Goal: Information Seeking & Learning: Learn about a topic

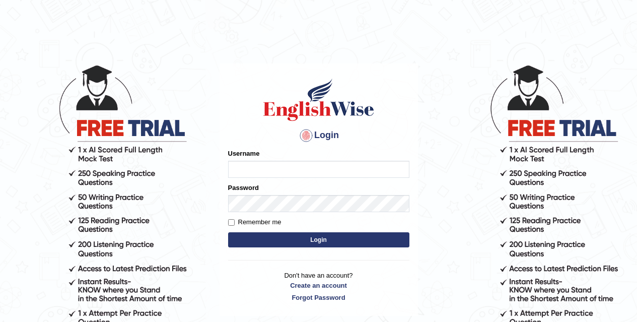
click at [430, 192] on body "Login Please fix the following errors: Username Password Remember me Login Don'…" at bounding box center [318, 193] width 637 height 322
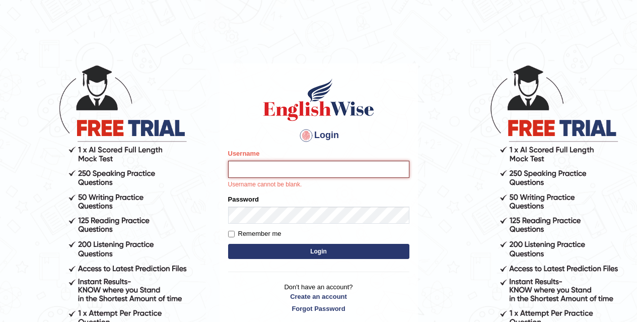
click at [290, 168] on input "Username" at bounding box center [318, 169] width 181 height 17
type input "Chirag6679"
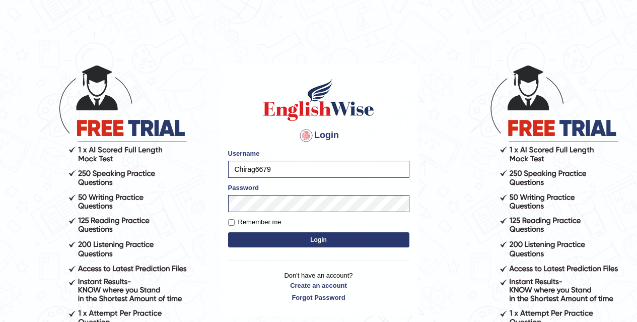
click at [386, 238] on button "Login" at bounding box center [318, 239] width 181 height 15
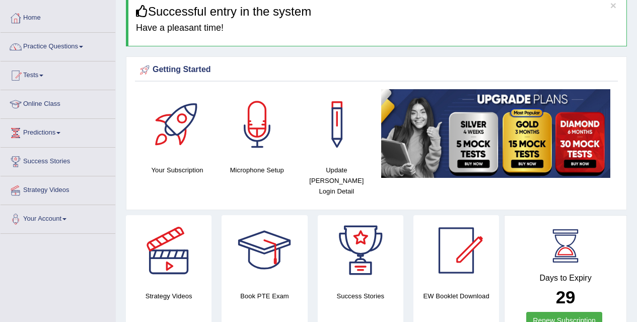
scroll to position [47, 0]
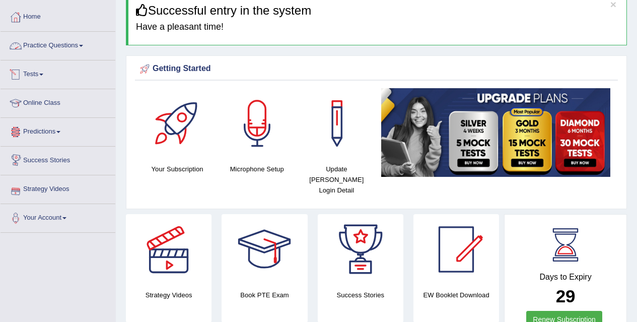
click at [82, 44] on link "Practice Questions" at bounding box center [58, 44] width 115 height 25
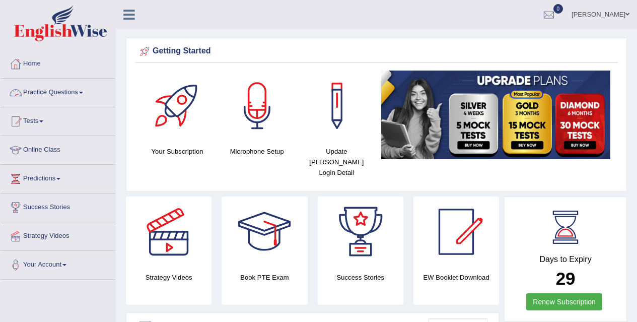
click at [88, 95] on link "Practice Questions" at bounding box center [58, 91] width 115 height 25
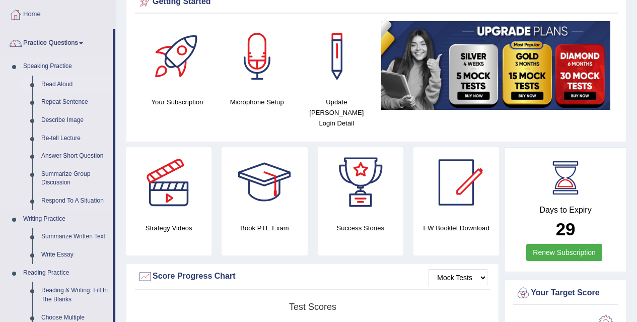
scroll to position [49, 0]
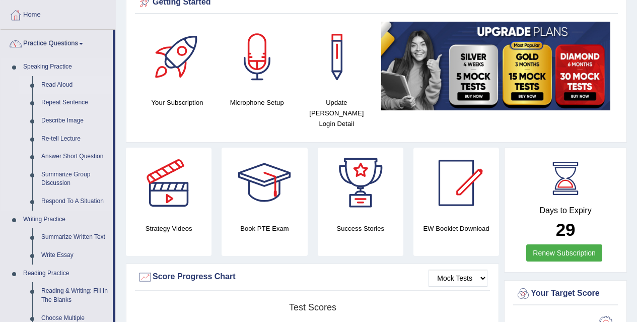
click at [72, 82] on link "Read Aloud" at bounding box center [75, 85] width 76 height 18
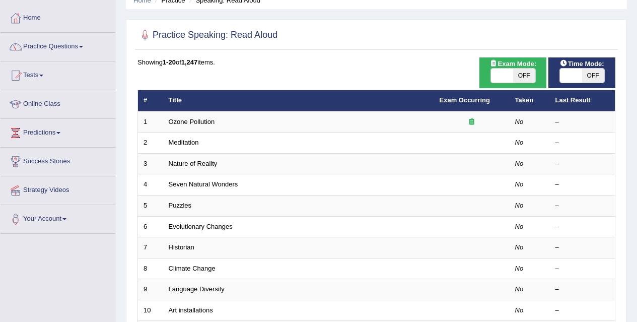
scroll to position [46, 0]
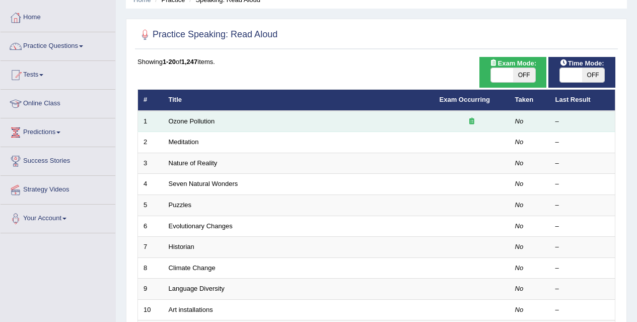
click at [292, 120] on td "Ozone Pollution" at bounding box center [298, 121] width 271 height 21
click at [208, 122] on link "Ozone Pollution" at bounding box center [192, 121] width 46 height 8
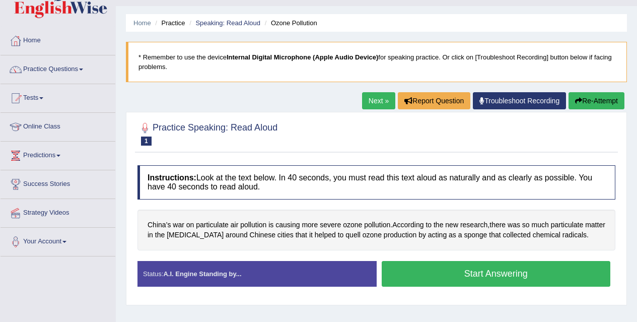
scroll to position [24, 0]
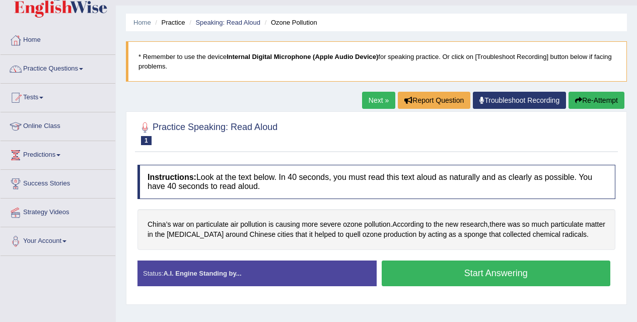
click at [449, 274] on button "Start Answering" at bounding box center [496, 273] width 229 height 26
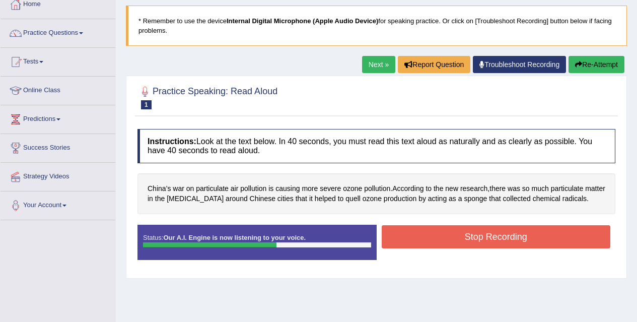
scroll to position [60, 0]
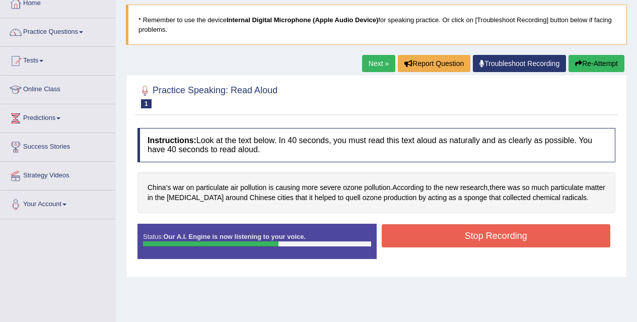
click at [460, 234] on button "Stop Recording" at bounding box center [496, 235] width 229 height 23
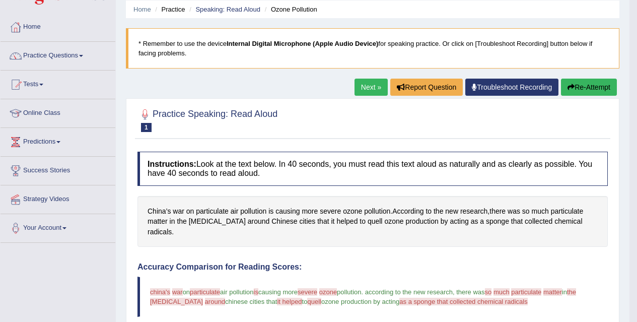
scroll to position [36, 0]
click at [371, 90] on link "Next »" at bounding box center [371, 87] width 33 height 17
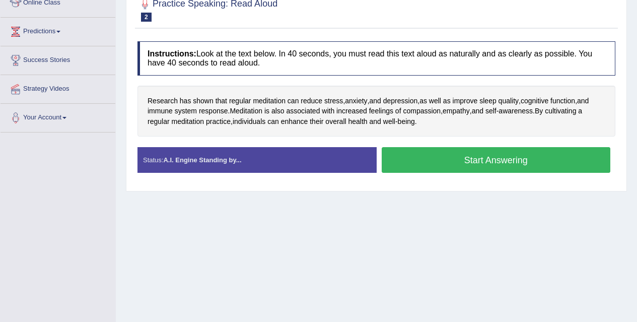
scroll to position [148, 0]
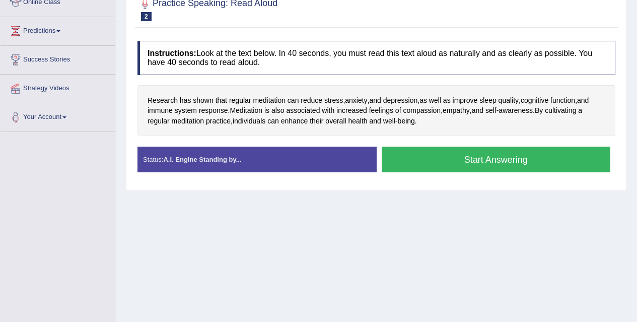
click at [441, 169] on button "Start Answering" at bounding box center [496, 160] width 229 height 26
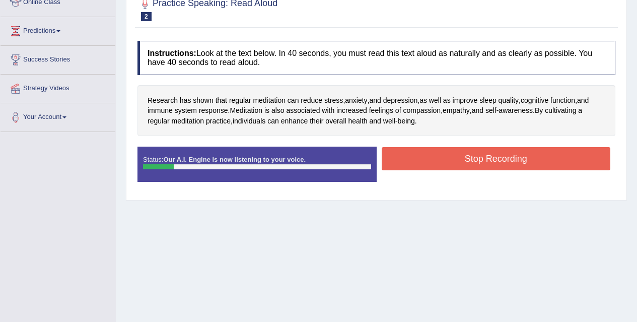
click at [452, 160] on button "Stop Recording" at bounding box center [496, 158] width 229 height 23
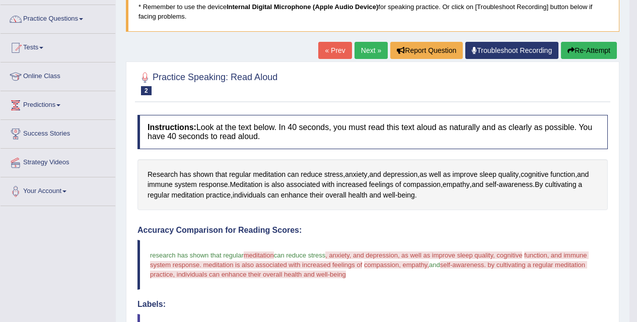
scroll to position [0, 0]
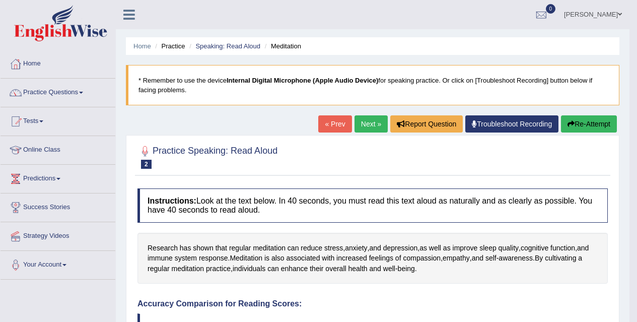
click at [370, 126] on link "Next »" at bounding box center [371, 123] width 33 height 17
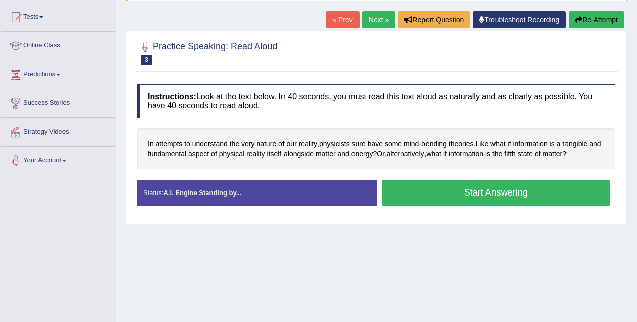
scroll to position [103, 0]
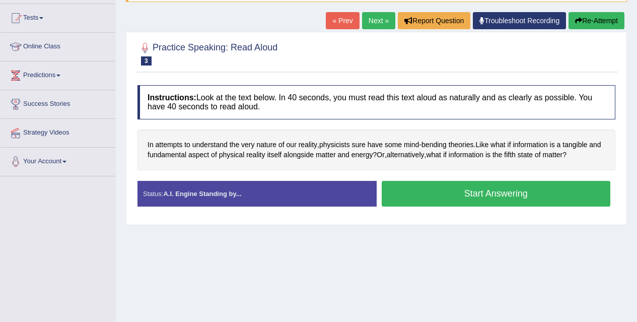
click at [436, 199] on button "Start Answering" at bounding box center [496, 194] width 229 height 26
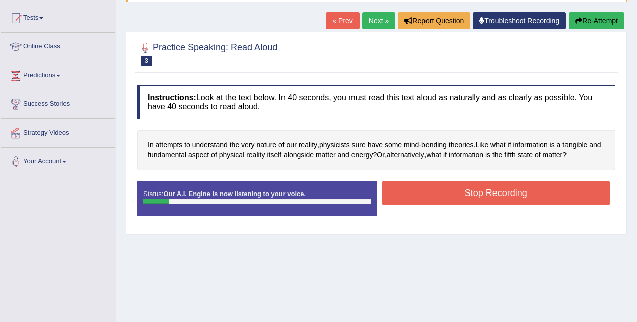
click at [436, 199] on button "Stop Recording" at bounding box center [496, 192] width 229 height 23
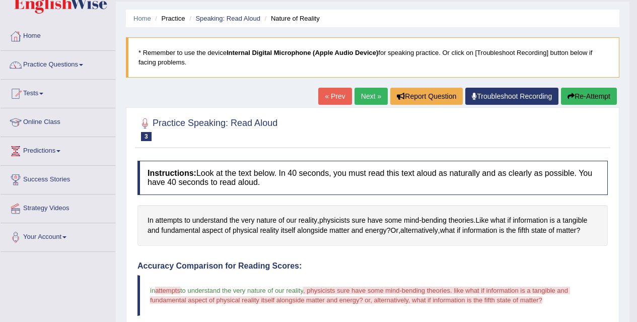
scroll to position [0, 0]
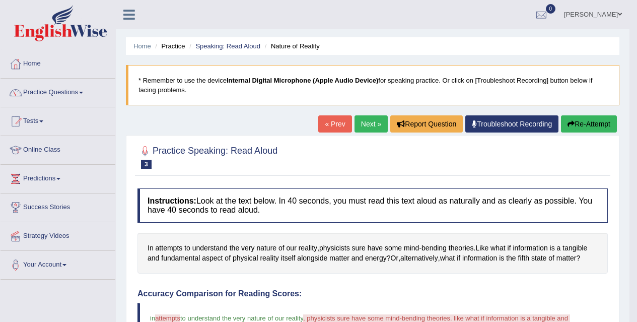
click at [364, 131] on link "Next »" at bounding box center [371, 123] width 33 height 17
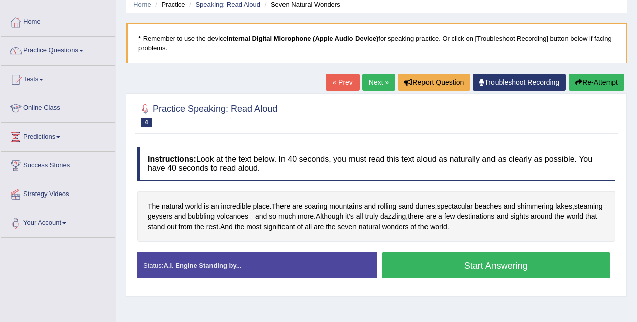
scroll to position [42, 0]
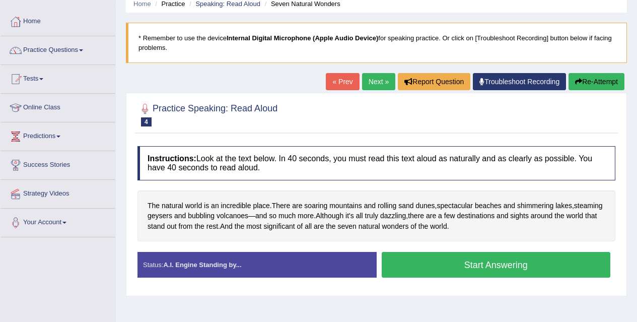
click at [275, 46] on blockquote "* Remember to use the device Internal Digital Microphone (Apple Audio Device) f…" at bounding box center [376, 43] width 501 height 40
click at [293, 36] on b "Internal Digital Microphone (Apple Audio Device)" at bounding box center [303, 38] width 152 height 8
click at [504, 80] on link "Troubleshoot Recording" at bounding box center [519, 81] width 93 height 17
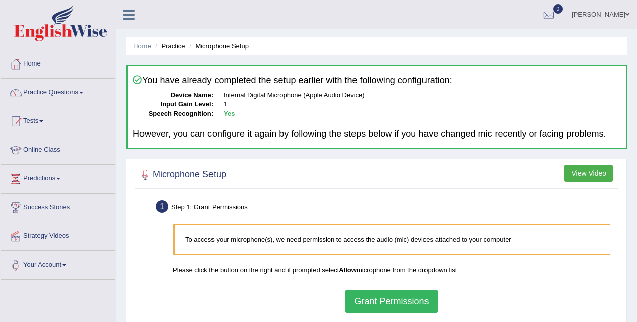
scroll to position [110, 0]
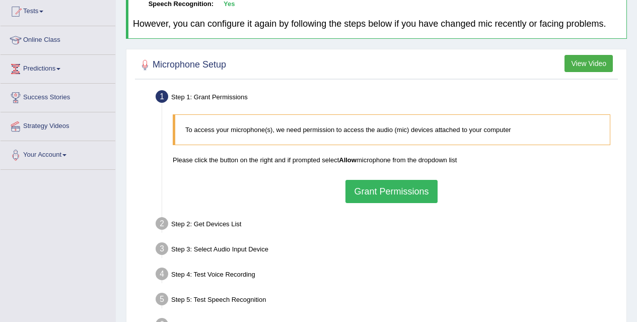
click at [374, 194] on button "Grant Permissions" at bounding box center [392, 191] width 92 height 23
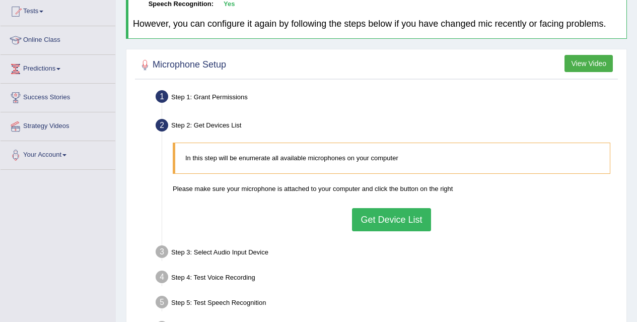
click at [391, 214] on button "Get Device List" at bounding box center [391, 219] width 79 height 23
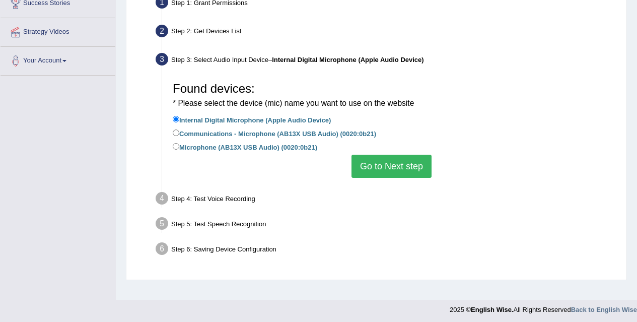
scroll to position [204, 0]
click at [180, 131] on label "Communications - Microphone (AB13X USB Audio) (0020:0b21)" at bounding box center [274, 132] width 203 height 11
click at [179, 131] on input "Communications - Microphone (AB13X USB Audio) (0020:0b21)" at bounding box center [176, 132] width 7 height 7
radio input "true"
click at [354, 163] on button "Go to Next step" at bounding box center [392, 165] width 80 height 23
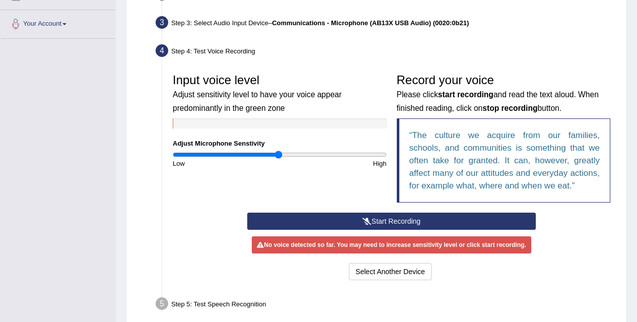
scroll to position [241, 0]
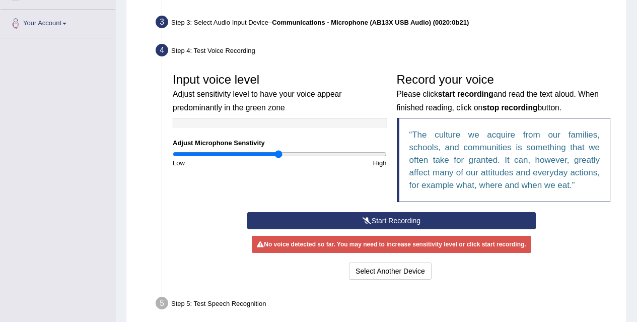
click at [397, 223] on button "Start Recording" at bounding box center [391, 220] width 289 height 17
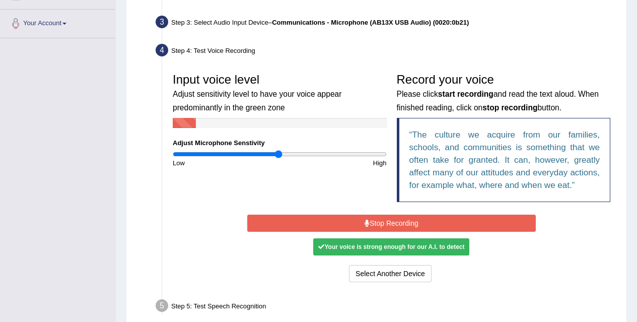
click at [395, 223] on button "Stop Recording" at bounding box center [391, 223] width 289 height 17
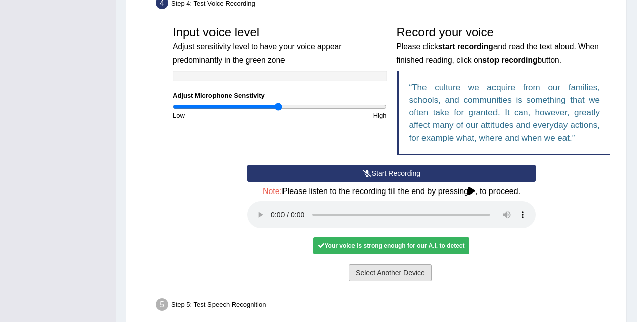
scroll to position [325, 0]
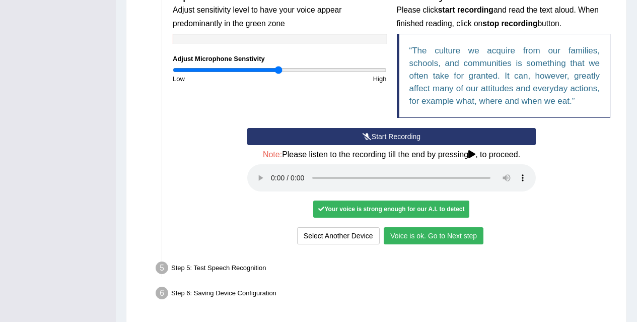
click at [411, 234] on button "Voice is ok. Go to Next step" at bounding box center [434, 235] width 100 height 17
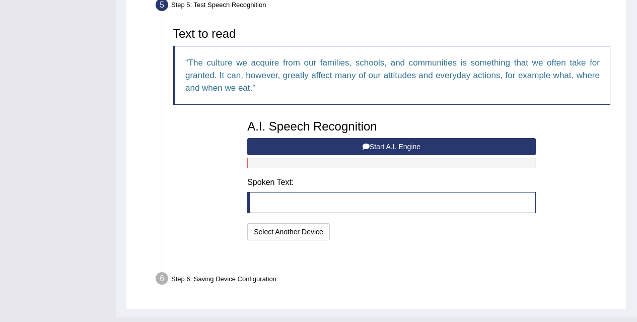
scroll to position [320, 0]
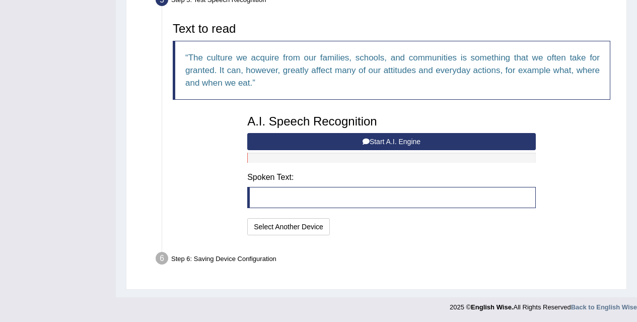
click at [388, 141] on button "Start A.I. Engine" at bounding box center [391, 141] width 289 height 17
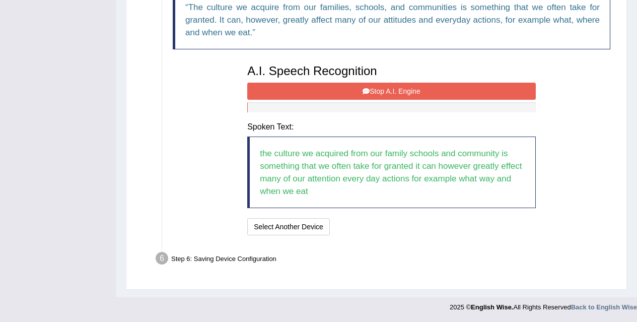
scroll to position [371, 0]
click at [397, 87] on button "Stop A.I. Engine" at bounding box center [391, 91] width 289 height 17
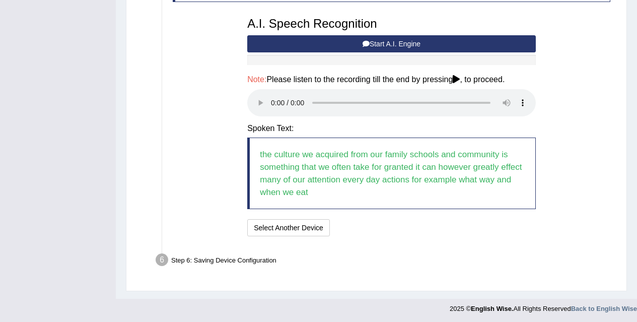
scroll to position [420, 0]
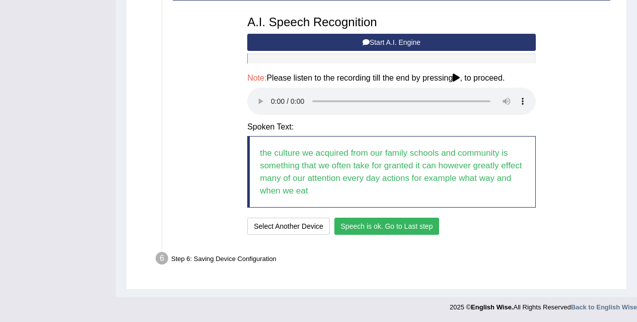
click at [399, 222] on button "Speech is ok. Go to Last step" at bounding box center [386, 226] width 105 height 17
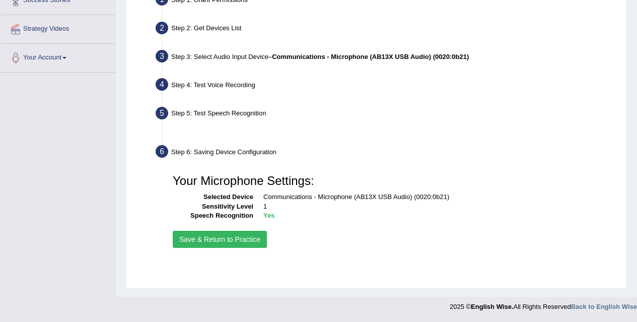
scroll to position [207, 0]
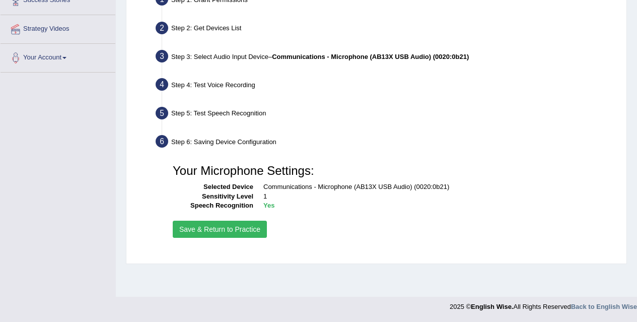
click at [256, 235] on button "Save & Return to Practice" at bounding box center [220, 229] width 94 height 17
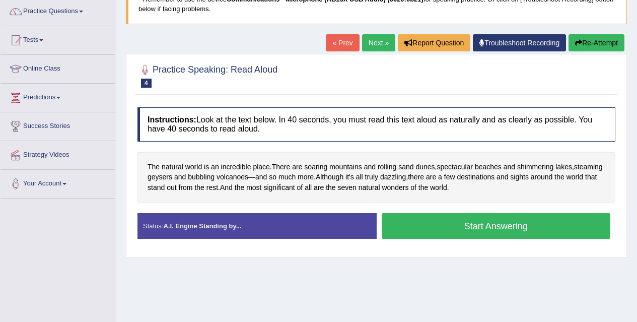
scroll to position [81, 0]
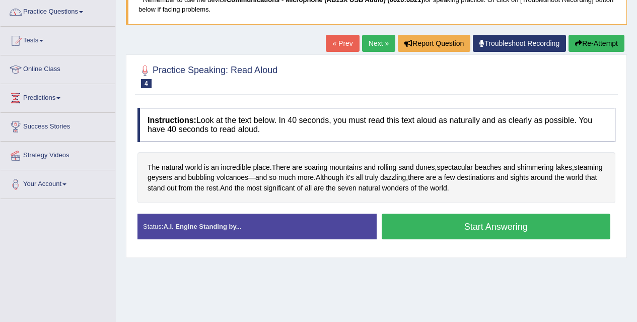
click at [440, 232] on button "Start Answering" at bounding box center [496, 227] width 229 height 26
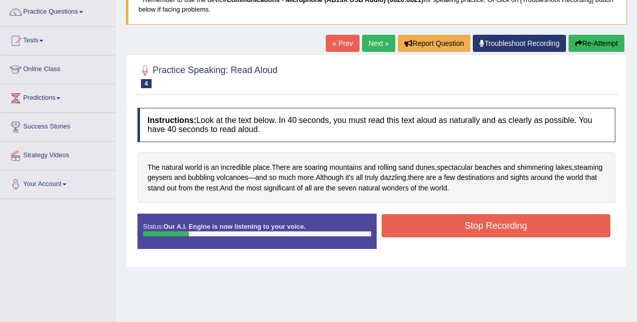
click at [440, 232] on button "Stop Recording" at bounding box center [496, 225] width 229 height 23
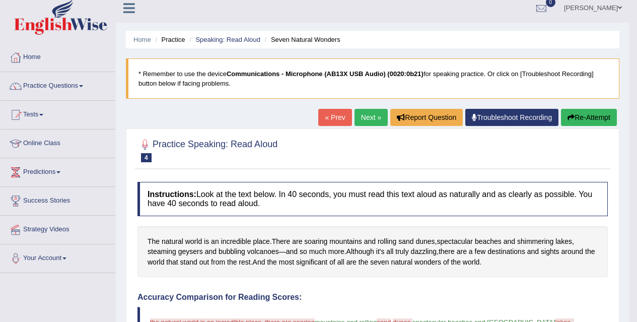
scroll to position [6, 0]
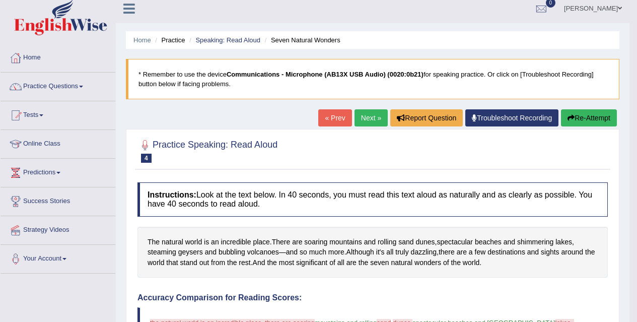
click at [372, 117] on link "Next »" at bounding box center [371, 117] width 33 height 17
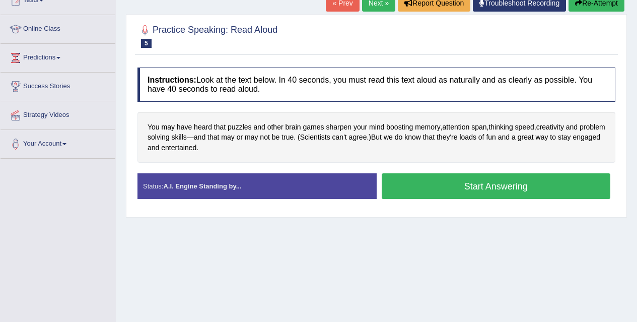
scroll to position [121, 0]
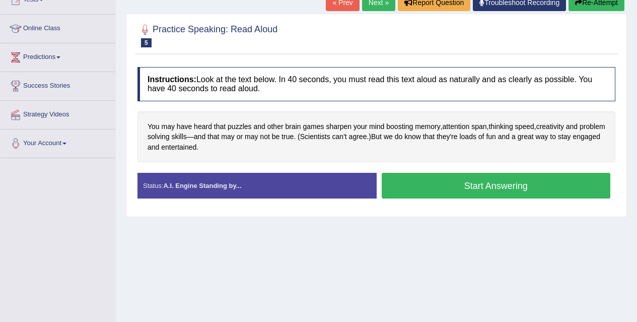
click at [436, 186] on button "Start Answering" at bounding box center [496, 186] width 229 height 26
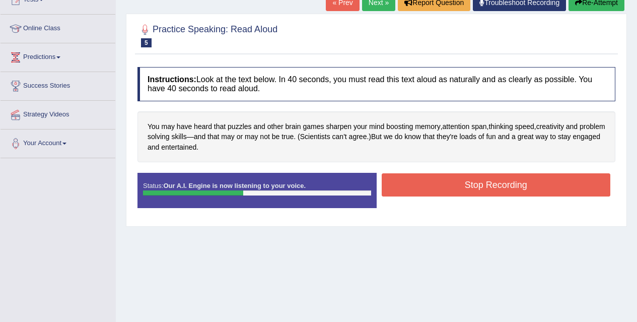
click at [457, 178] on button "Stop Recording" at bounding box center [496, 184] width 229 height 23
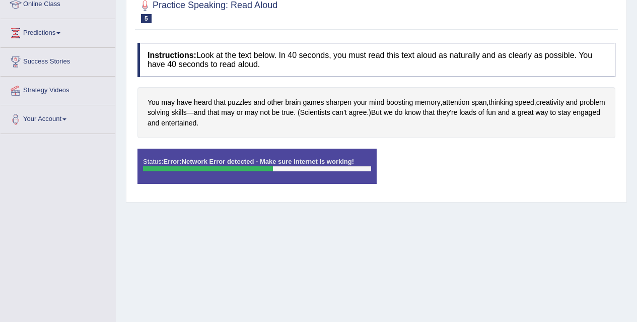
scroll to position [146, 0]
click at [356, 215] on div "Home Practice Speaking: Read Aloud Puzzles * Remember to use the device Communi…" at bounding box center [376, 106] width 521 height 504
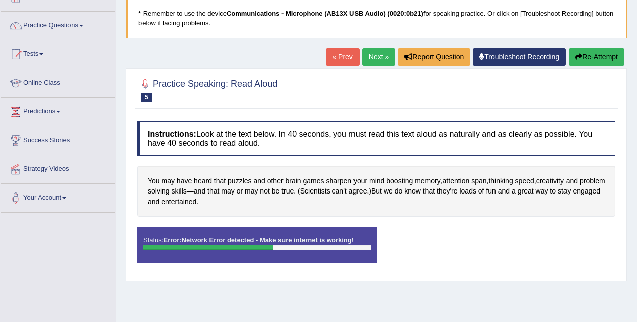
scroll to position [26, 0]
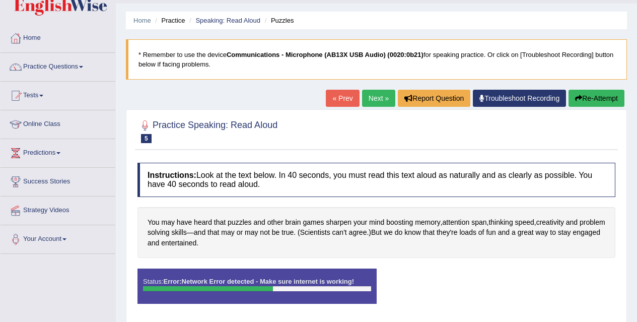
click at [373, 102] on link "Next »" at bounding box center [378, 98] width 33 height 17
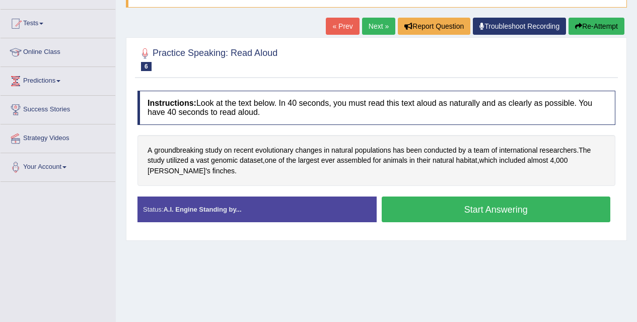
scroll to position [97, 0]
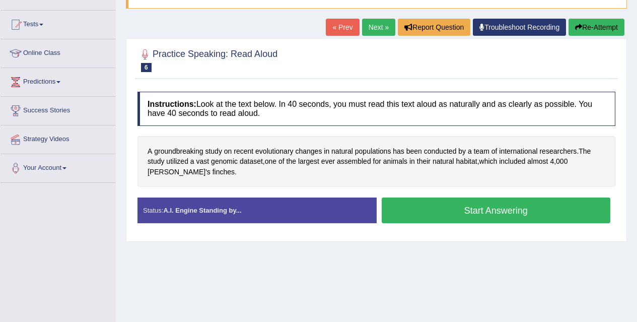
click at [410, 209] on button "Start Answering" at bounding box center [496, 210] width 229 height 26
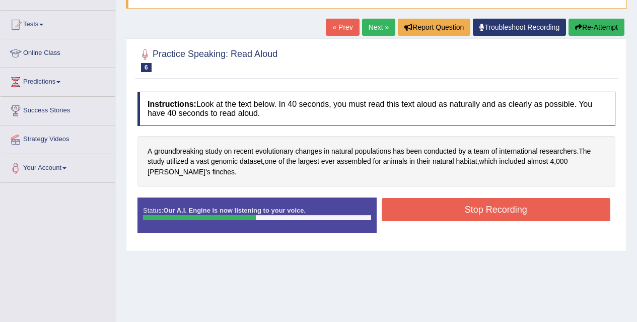
click at [410, 209] on button "Stop Recording" at bounding box center [496, 209] width 229 height 23
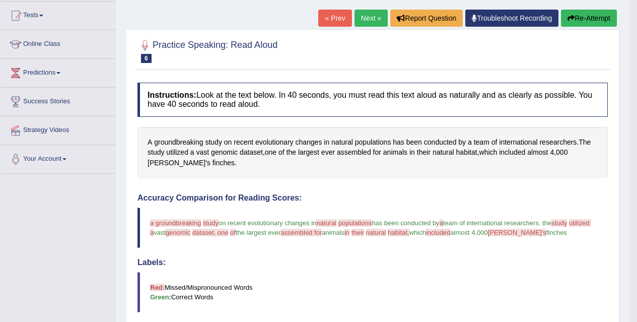
scroll to position [104, 0]
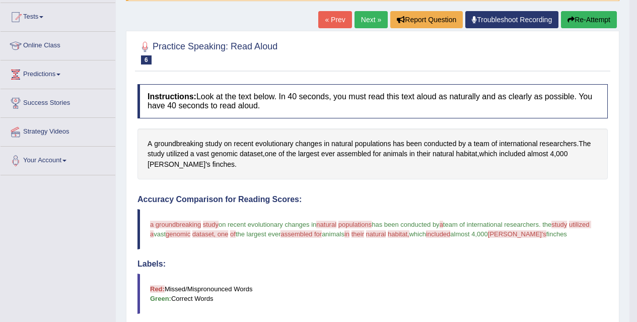
click at [367, 25] on link "Next »" at bounding box center [371, 19] width 33 height 17
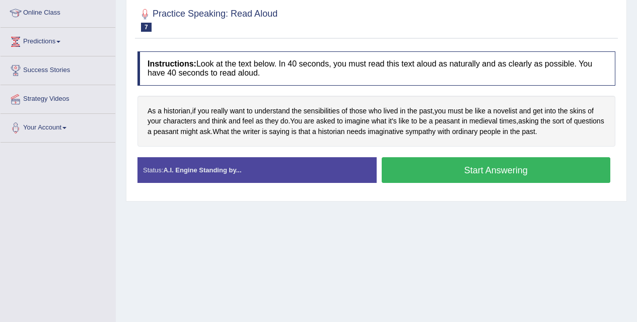
scroll to position [164, 0]
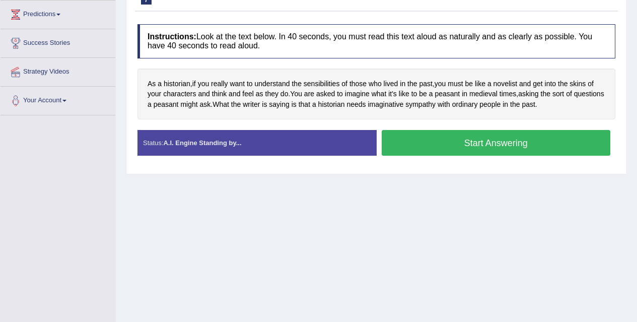
click at [441, 142] on button "Start Answering" at bounding box center [496, 143] width 229 height 26
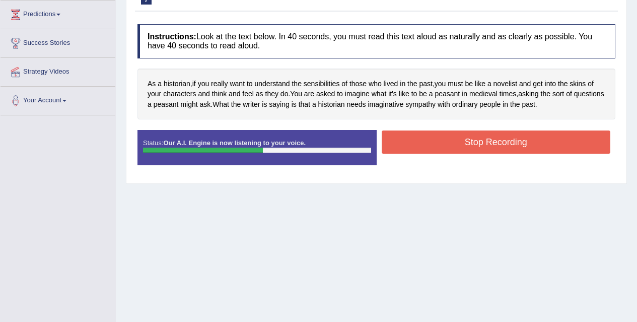
click at [441, 142] on button "Stop Recording" at bounding box center [496, 141] width 229 height 23
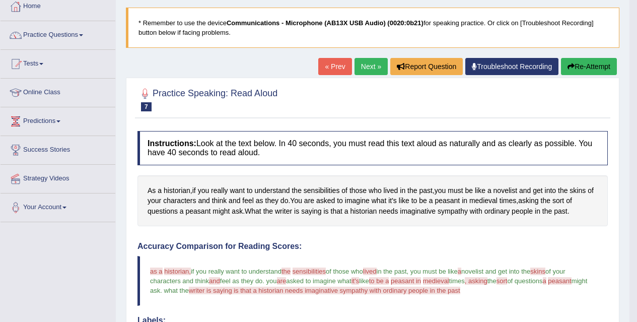
scroll to position [56, 0]
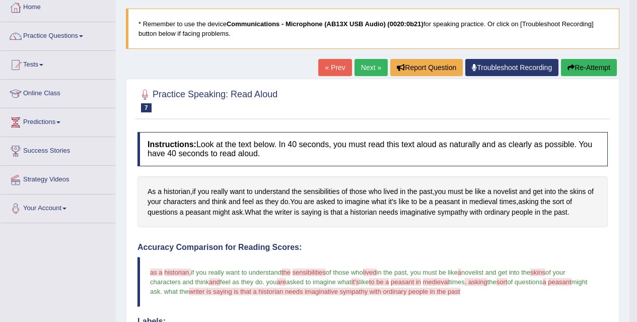
click at [371, 59] on link "Next »" at bounding box center [371, 67] width 33 height 17
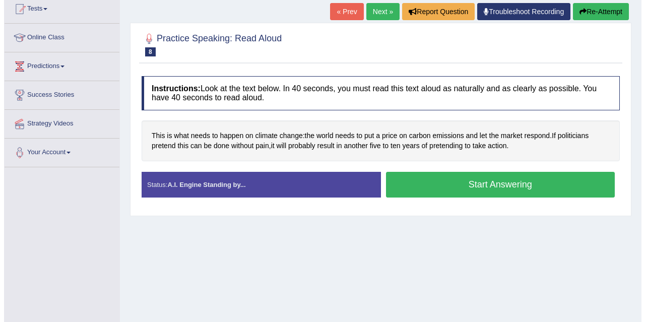
scroll to position [130, 0]
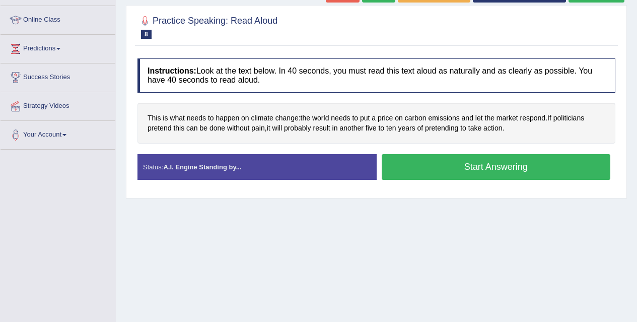
click at [442, 177] on button "Start Answering" at bounding box center [496, 167] width 229 height 26
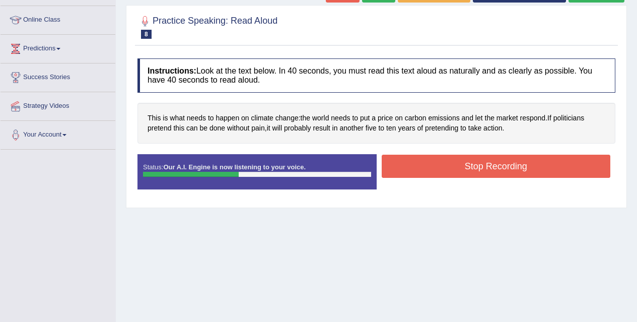
click at [468, 160] on button "Stop Recording" at bounding box center [496, 166] width 229 height 23
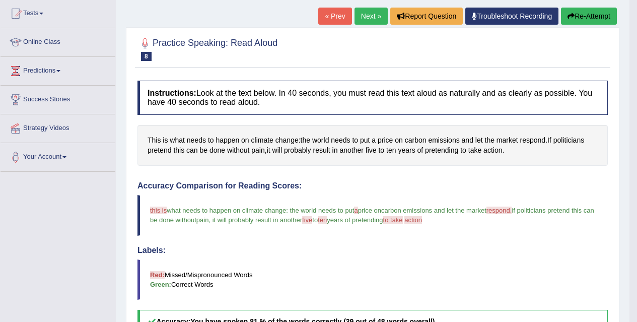
scroll to position [107, 0]
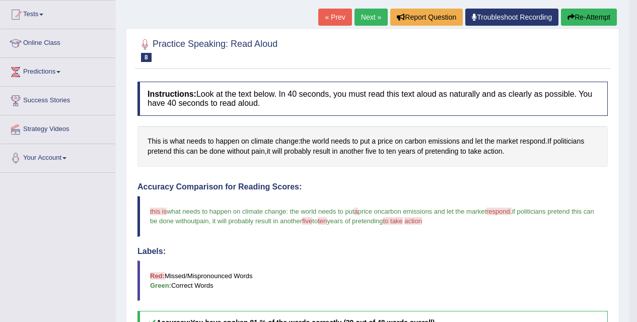
click at [367, 17] on link "Next »" at bounding box center [371, 17] width 33 height 17
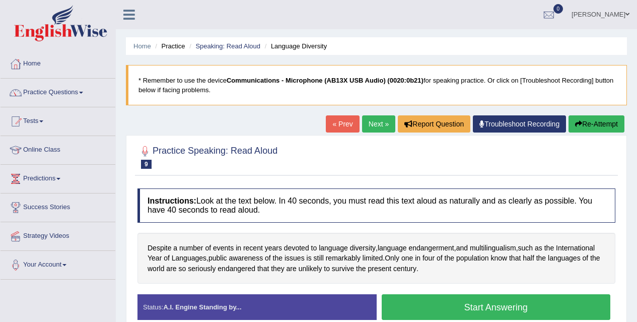
scroll to position [105, 0]
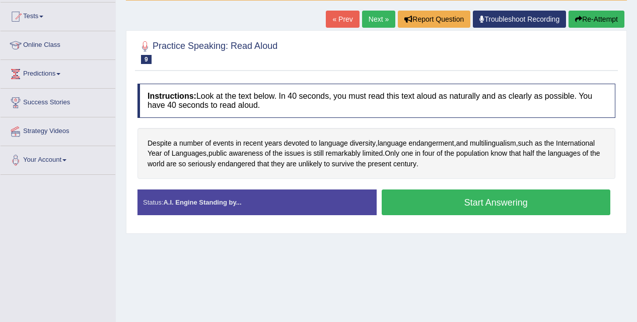
click at [463, 209] on button "Start Answering" at bounding box center [496, 202] width 229 height 26
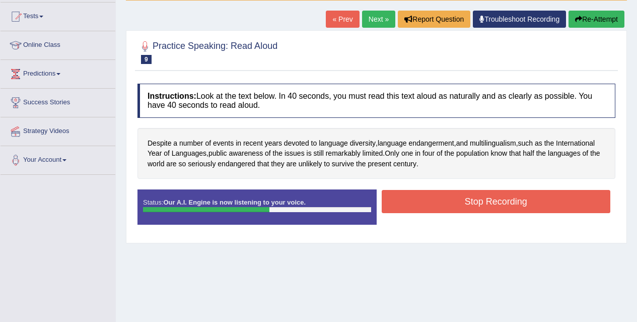
click at [461, 208] on button "Stop Recording" at bounding box center [496, 201] width 229 height 23
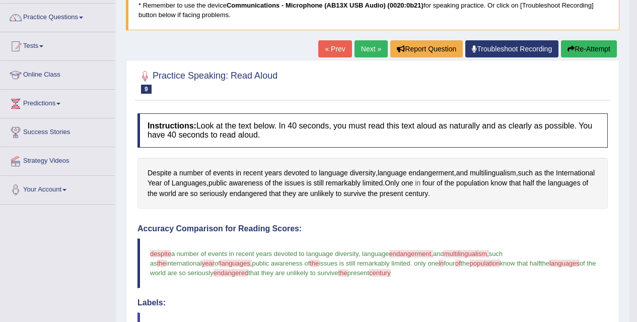
scroll to position [73, 0]
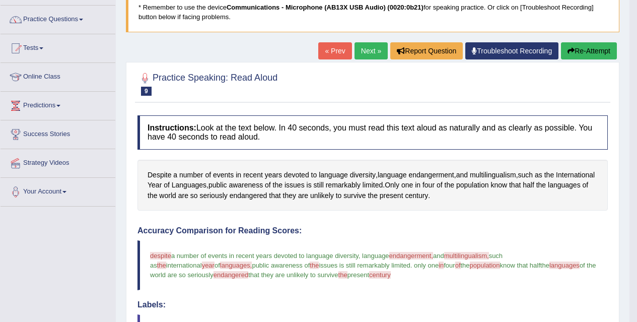
click at [365, 48] on link "Next »" at bounding box center [371, 50] width 33 height 17
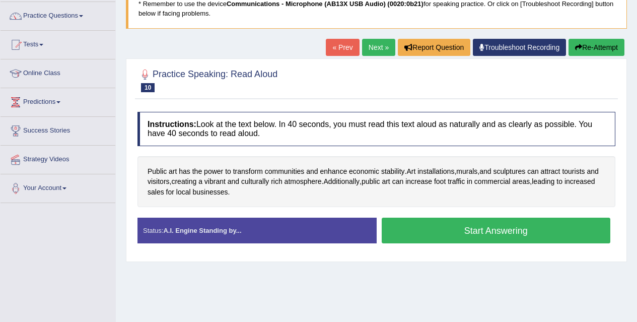
scroll to position [84, 0]
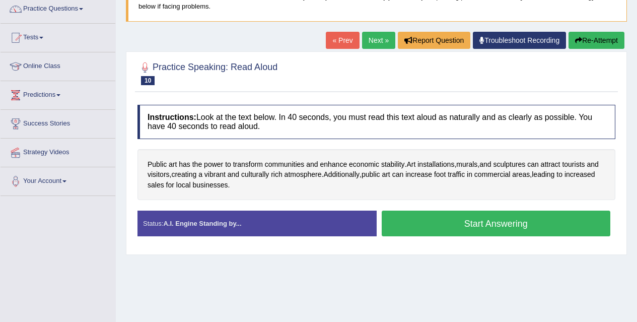
click at [436, 228] on button "Start Answering" at bounding box center [496, 224] width 229 height 26
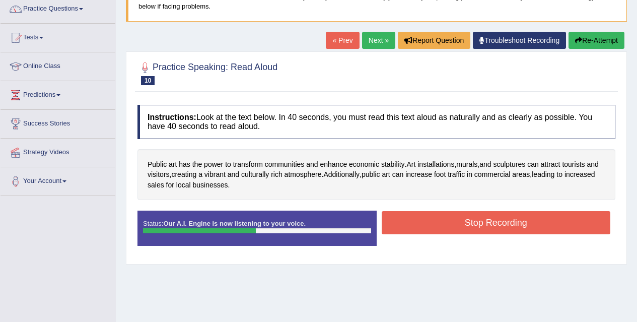
click at [435, 229] on button "Stop Recording" at bounding box center [496, 222] width 229 height 23
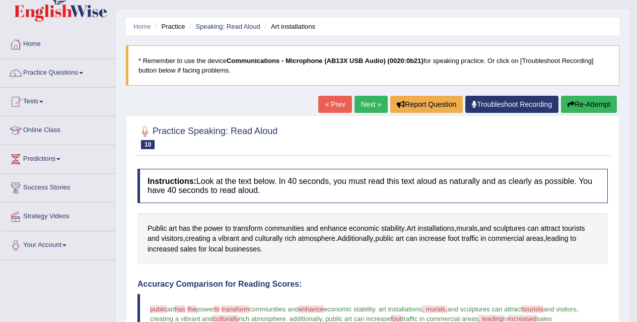
scroll to position [0, 0]
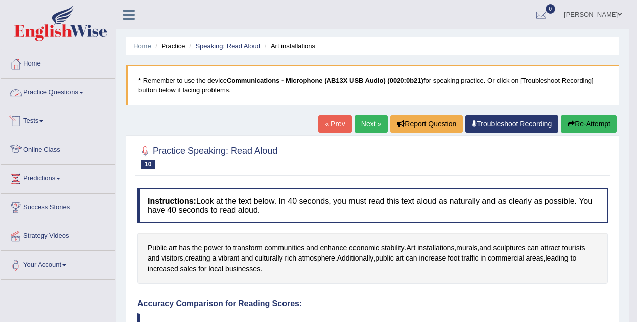
click at [80, 95] on link "Practice Questions" at bounding box center [58, 91] width 115 height 25
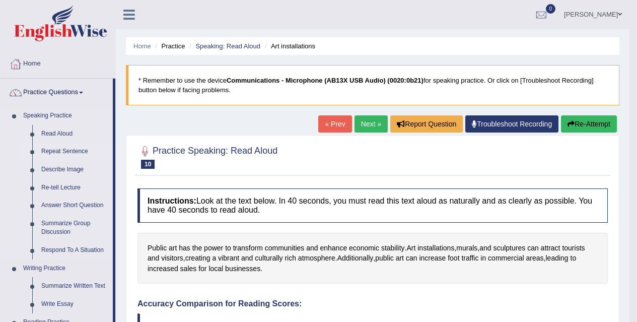
click at [59, 153] on link "Repeat Sentence" at bounding box center [75, 152] width 76 height 18
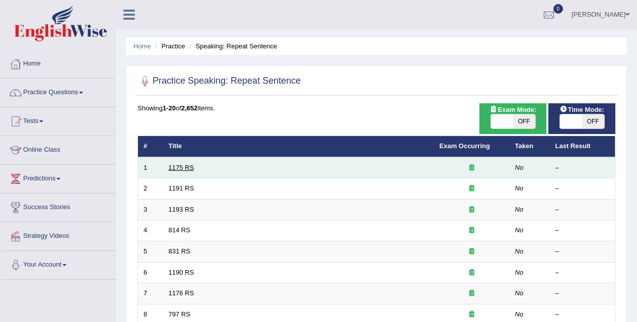
click at [171, 168] on link "1175 RS" at bounding box center [182, 168] width 26 height 8
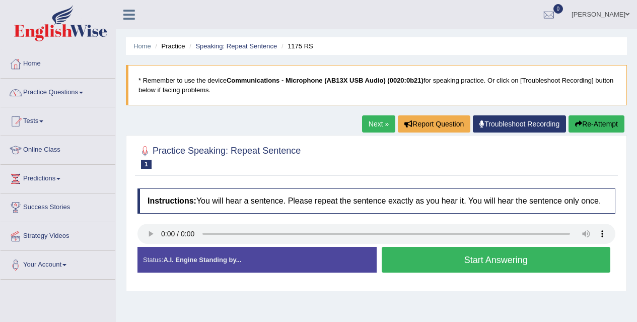
click at [464, 266] on button "Start Answering" at bounding box center [496, 260] width 229 height 26
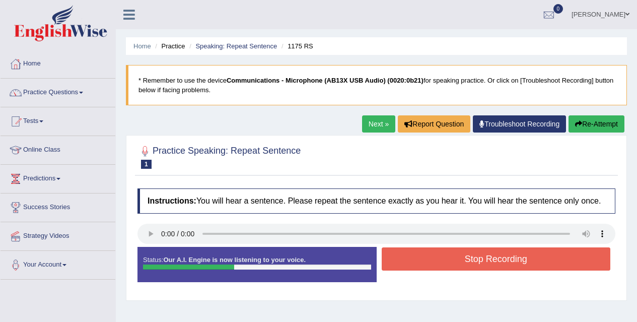
click at [464, 266] on button "Stop Recording" at bounding box center [496, 258] width 229 height 23
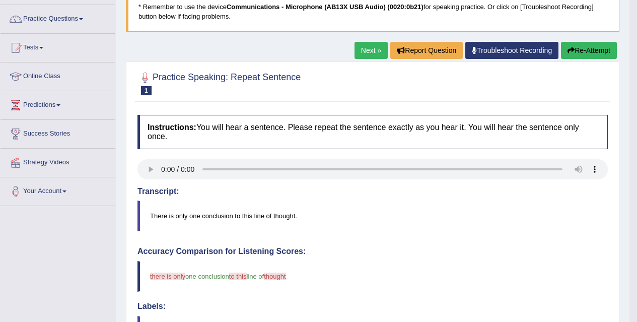
scroll to position [73, 0]
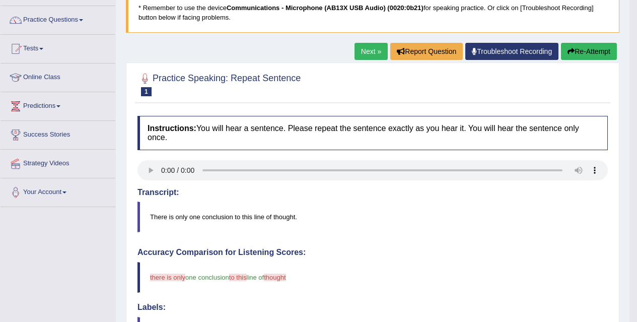
click at [376, 49] on link "Next »" at bounding box center [371, 51] width 33 height 17
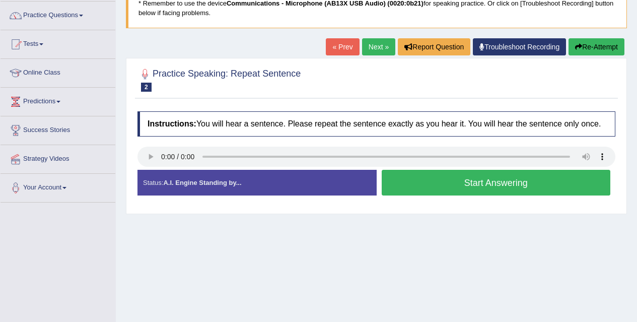
scroll to position [96, 0]
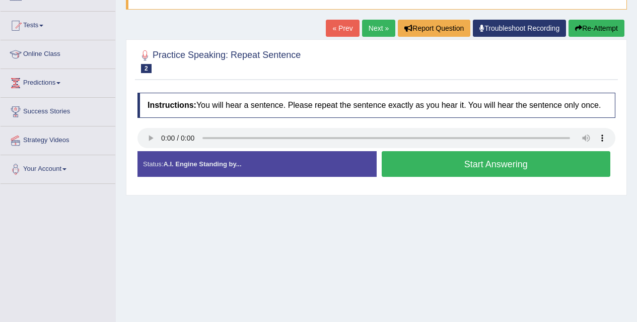
click at [443, 170] on button "Start Answering" at bounding box center [496, 164] width 229 height 26
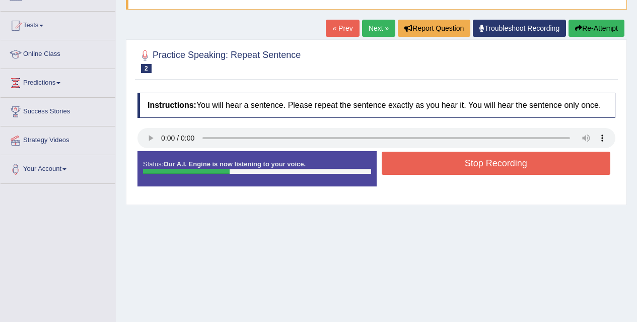
click at [443, 170] on button "Stop Recording" at bounding box center [496, 163] width 229 height 23
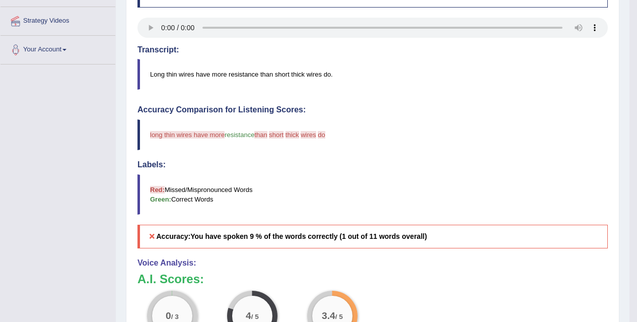
scroll to position [215, 0]
click at [443, 170] on div "Labels: Red: Missed/Mispronounced Words Green: Correct Words" at bounding box center [373, 187] width 470 height 54
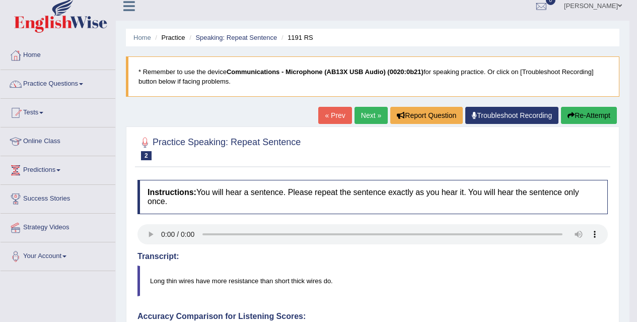
scroll to position [8, 0]
click at [366, 120] on link "Next »" at bounding box center [371, 115] width 33 height 17
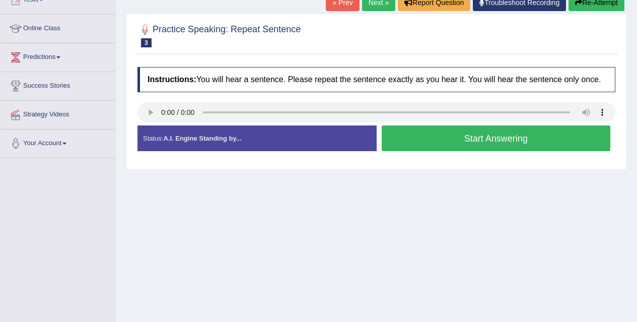
click at [472, 147] on button "Start Answering" at bounding box center [496, 138] width 229 height 26
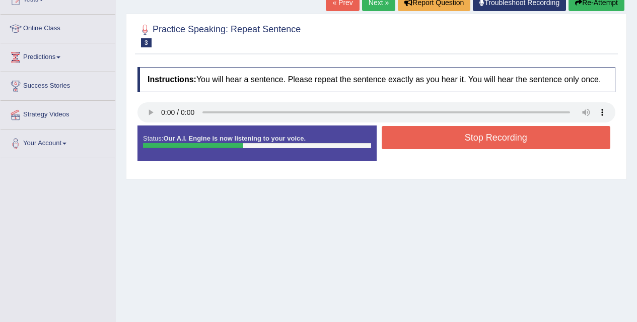
click at [472, 147] on button "Stop Recording" at bounding box center [496, 137] width 229 height 23
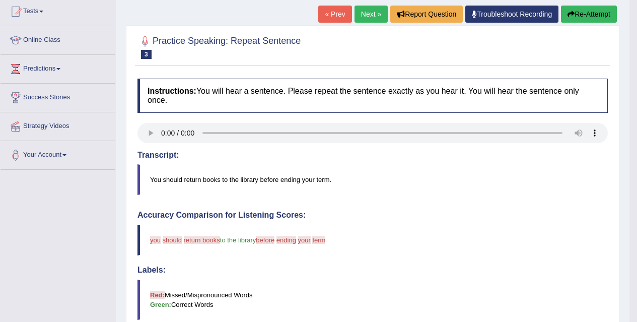
scroll to position [109, 0]
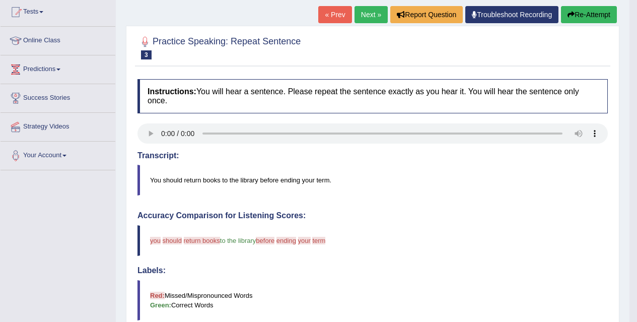
click at [366, 23] on link "Next »" at bounding box center [371, 14] width 33 height 17
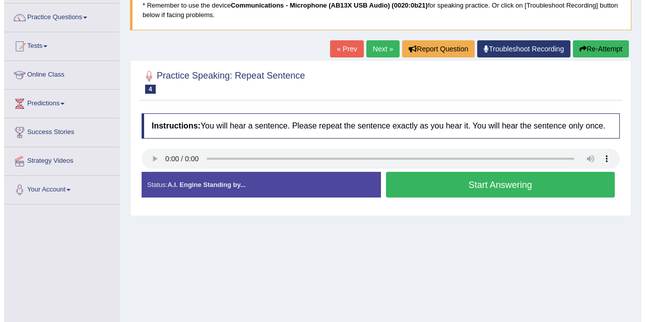
scroll to position [76, 0]
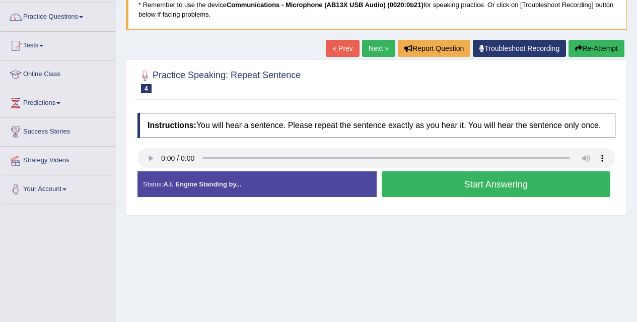
click at [455, 180] on button "Start Answering" at bounding box center [496, 184] width 229 height 26
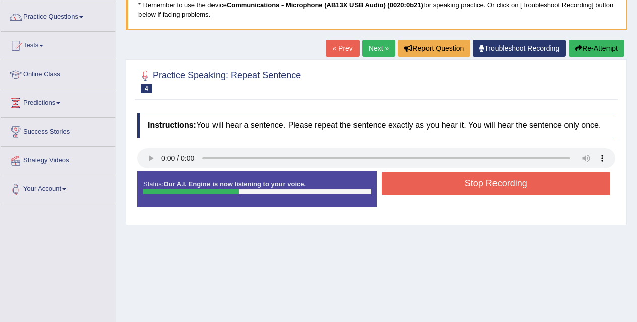
click at [455, 180] on button "Stop Recording" at bounding box center [496, 183] width 229 height 23
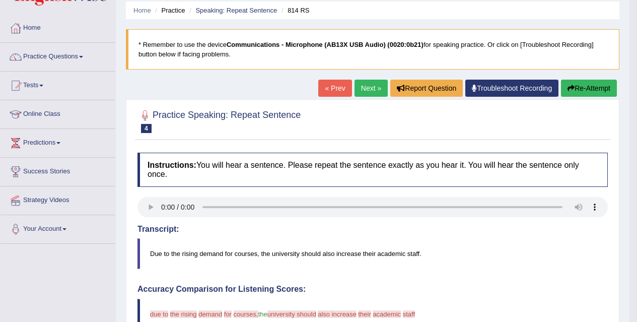
scroll to position [18, 0]
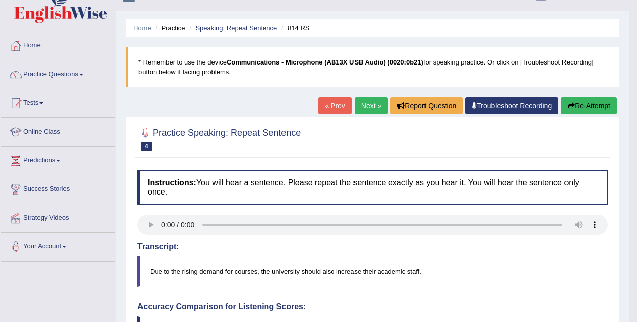
click at [362, 103] on link "Next »" at bounding box center [371, 105] width 33 height 17
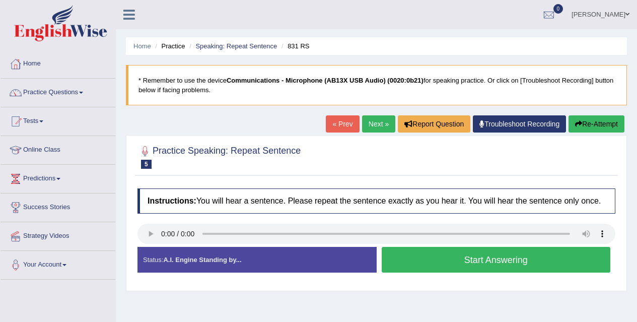
click at [425, 261] on button "Start Answering" at bounding box center [496, 260] width 229 height 26
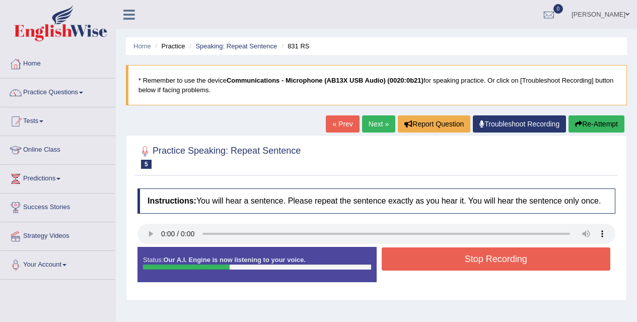
click at [425, 261] on button "Stop Recording" at bounding box center [496, 258] width 229 height 23
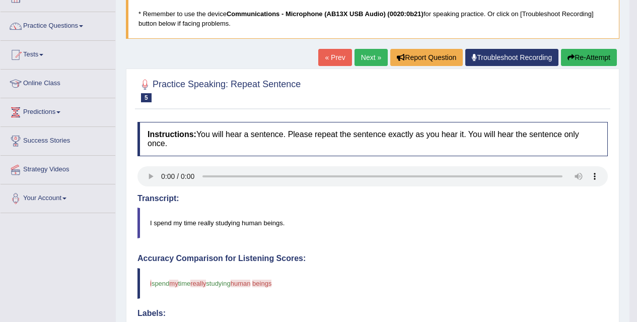
scroll to position [65, 0]
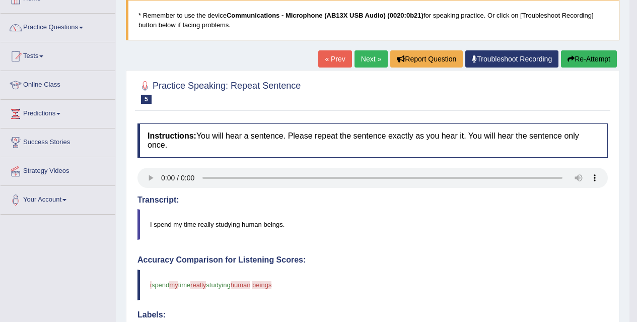
click at [368, 60] on link "Next »" at bounding box center [371, 58] width 33 height 17
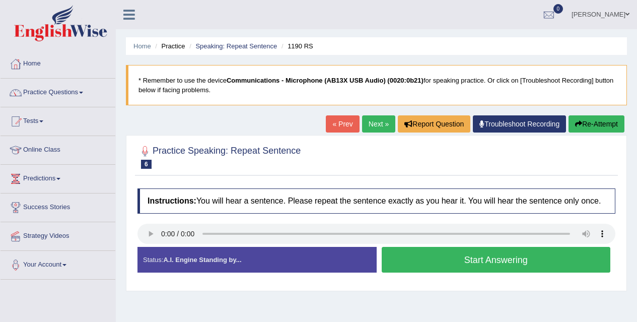
click at [434, 256] on button "Start Answering" at bounding box center [496, 260] width 229 height 26
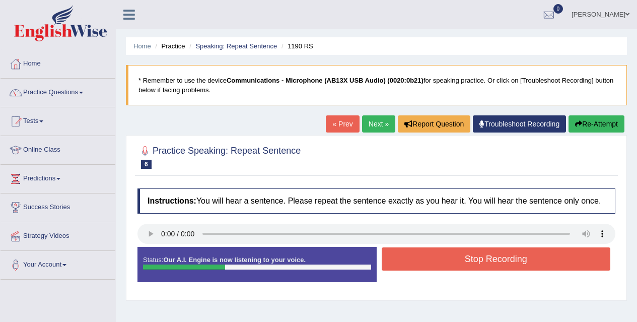
click at [434, 256] on button "Stop Recording" at bounding box center [496, 258] width 229 height 23
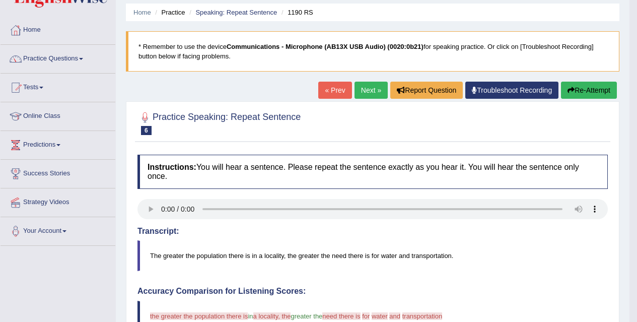
scroll to position [33, 0]
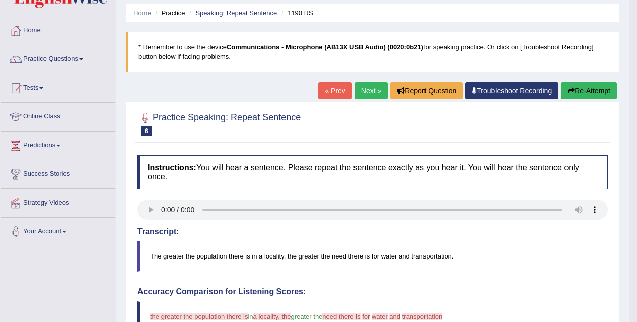
click at [368, 96] on link "Next »" at bounding box center [371, 90] width 33 height 17
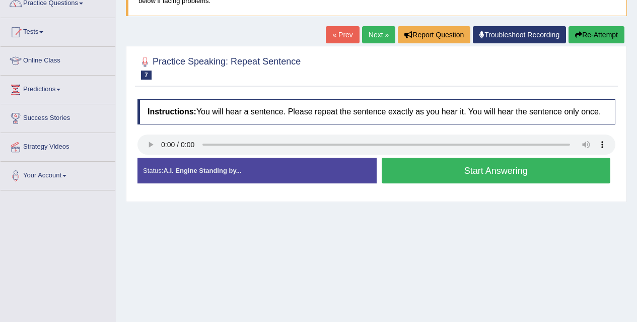
scroll to position [90, 0]
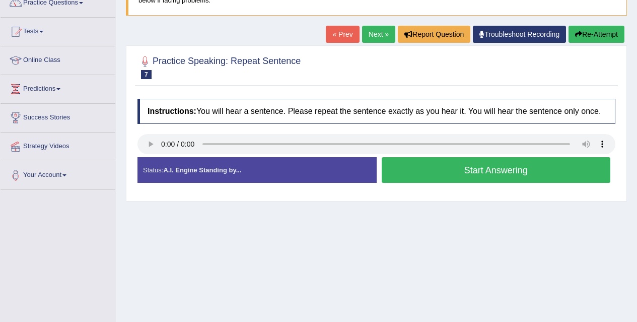
click at [454, 162] on button "Start Answering" at bounding box center [496, 170] width 229 height 26
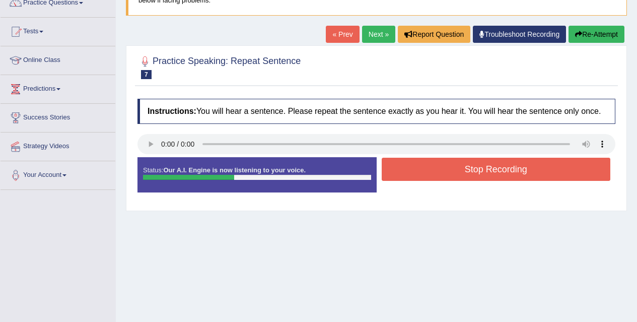
click at [454, 162] on button "Stop Recording" at bounding box center [496, 169] width 229 height 23
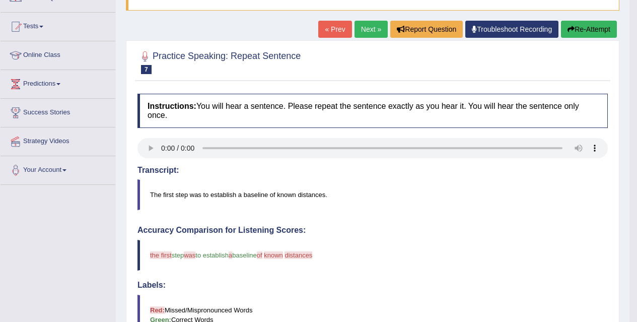
scroll to position [92, 0]
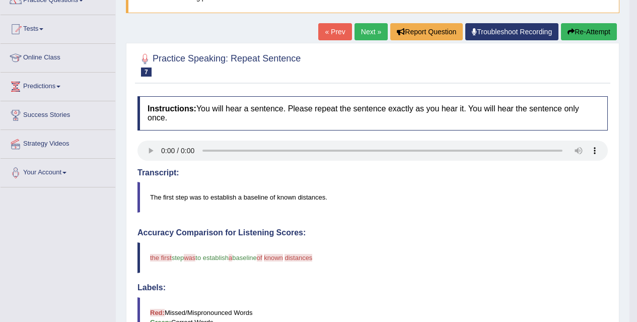
click at [370, 35] on link "Next »" at bounding box center [371, 31] width 33 height 17
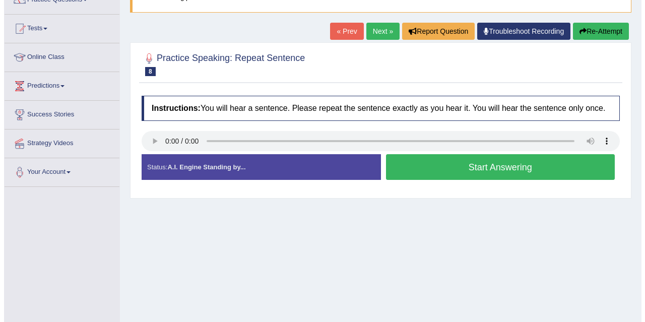
scroll to position [91, 0]
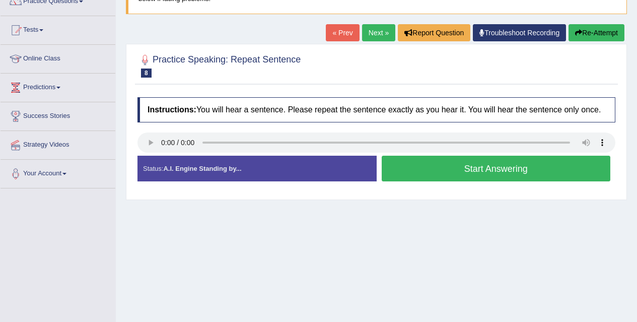
click at [442, 171] on button "Start Answering" at bounding box center [496, 169] width 229 height 26
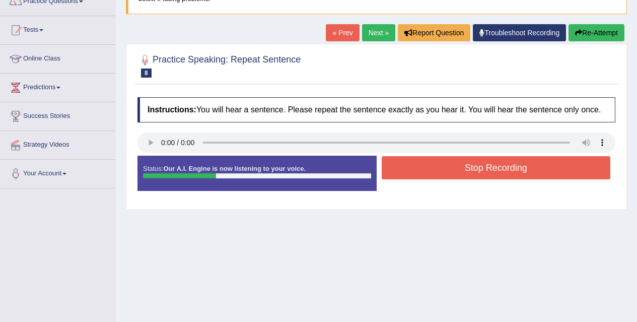
click at [442, 171] on button "Stop Recording" at bounding box center [496, 167] width 229 height 23
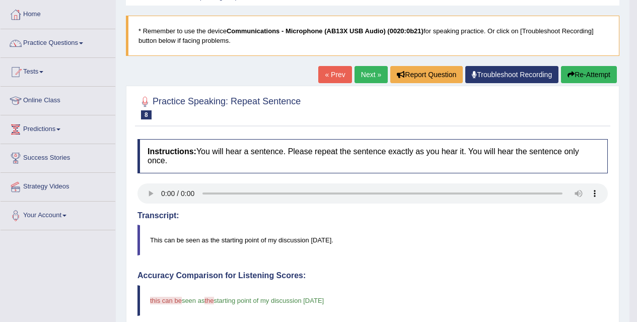
scroll to position [0, 0]
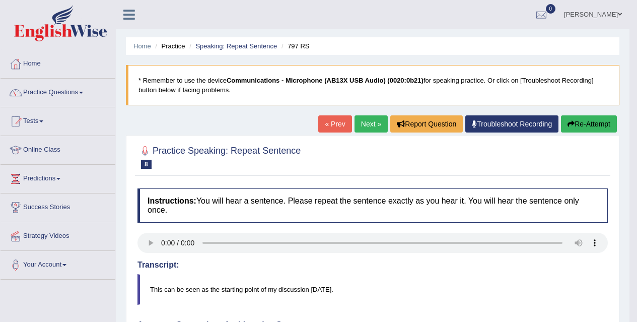
click at [590, 127] on button "Re-Attempt" at bounding box center [589, 123] width 56 height 17
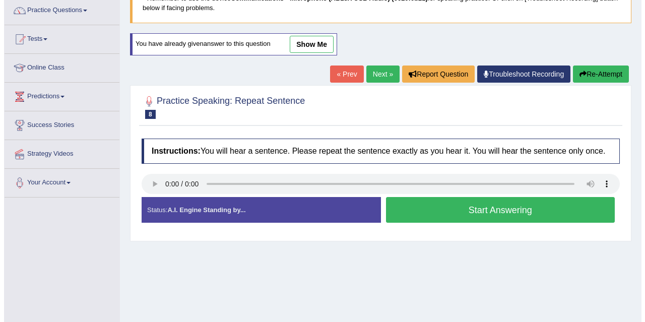
scroll to position [83, 0]
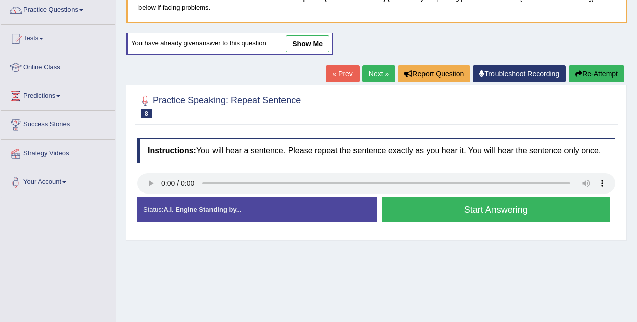
click at [540, 204] on button "Start Answering" at bounding box center [496, 209] width 229 height 26
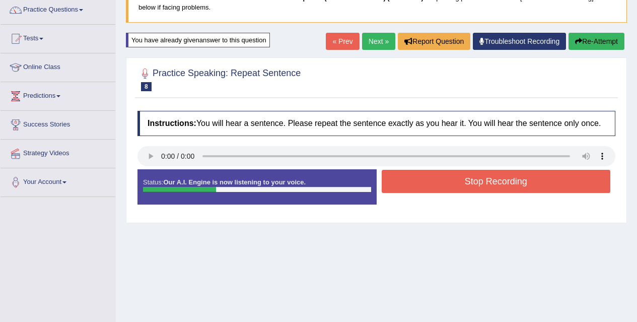
click at [511, 180] on button "Stop Recording" at bounding box center [496, 181] width 229 height 23
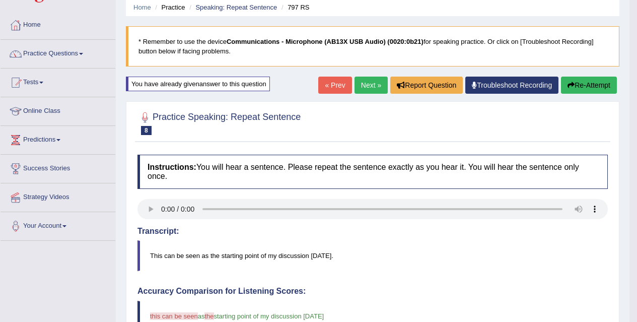
scroll to position [38, 0]
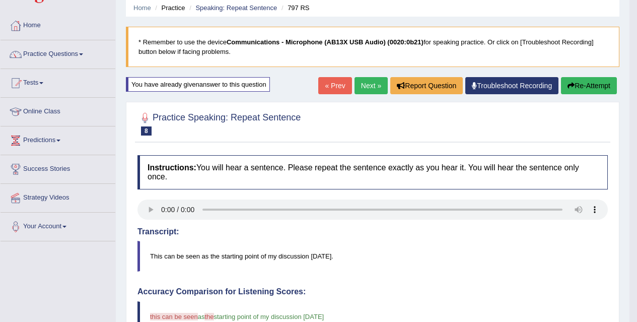
click at [585, 87] on button "Re-Attempt" at bounding box center [589, 85] width 56 height 17
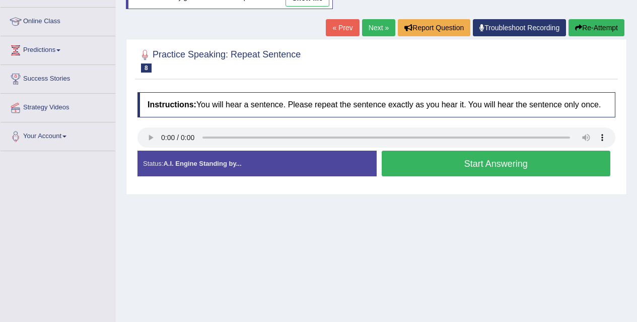
scroll to position [129, 0]
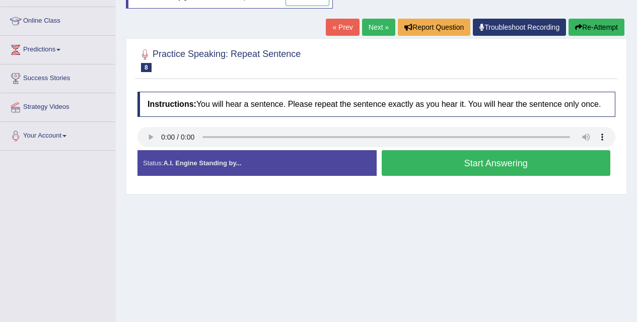
click at [525, 168] on button "Start Answering" at bounding box center [496, 163] width 229 height 26
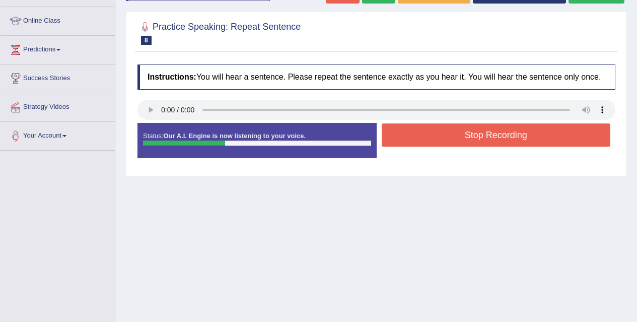
click at [495, 133] on button "Stop Recording" at bounding box center [496, 134] width 229 height 23
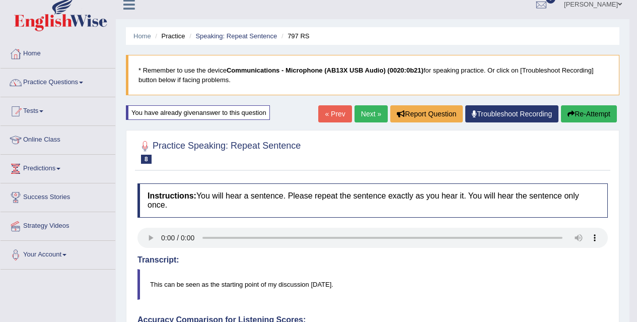
scroll to position [0, 0]
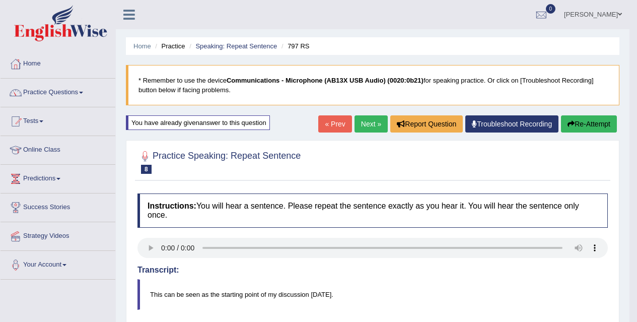
click at [364, 127] on link "Next »" at bounding box center [371, 123] width 33 height 17
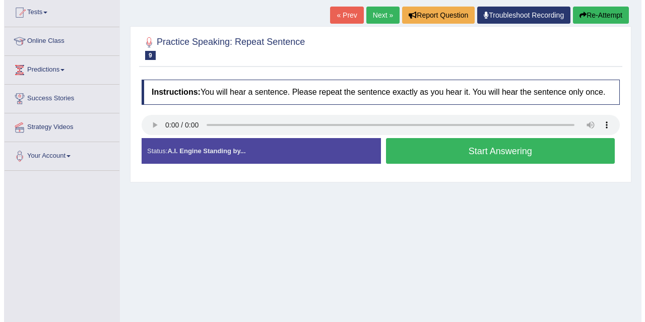
scroll to position [113, 0]
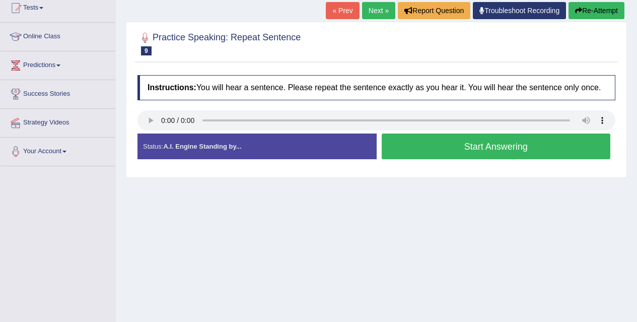
click at [428, 145] on button "Start Answering" at bounding box center [496, 146] width 229 height 26
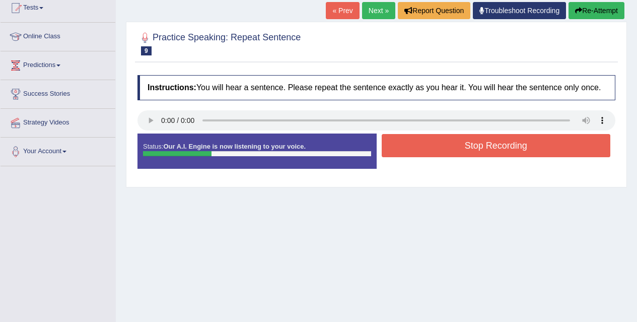
click at [428, 145] on button "Stop Recording" at bounding box center [496, 145] width 229 height 23
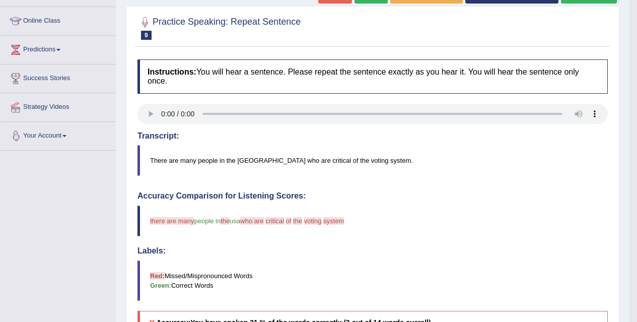
scroll to position [0, 0]
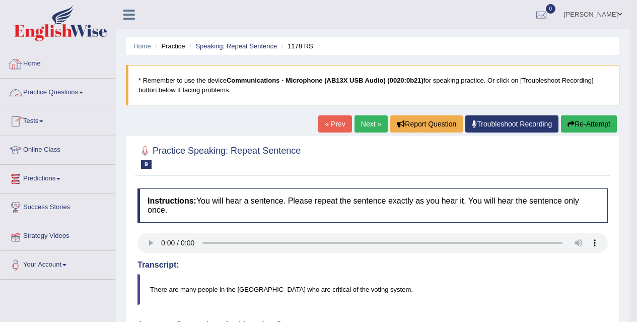
click at [85, 88] on link "Practice Questions" at bounding box center [58, 91] width 115 height 25
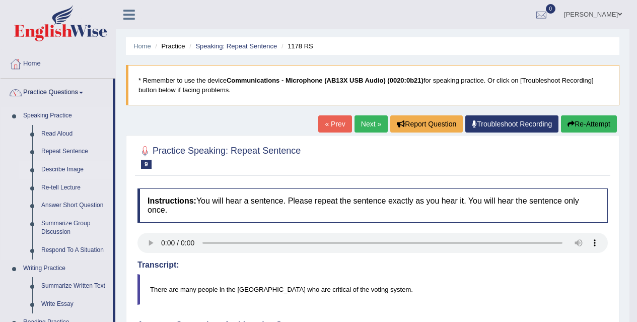
click at [64, 166] on link "Describe Image" at bounding box center [75, 170] width 76 height 18
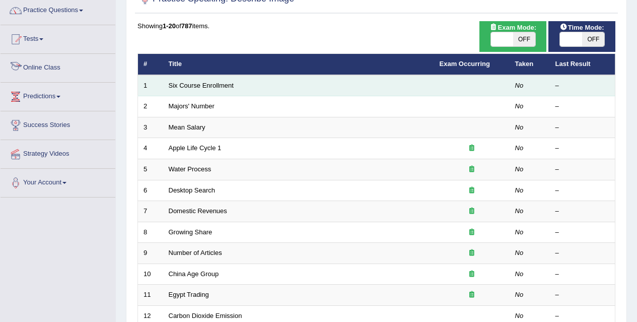
scroll to position [85, 0]
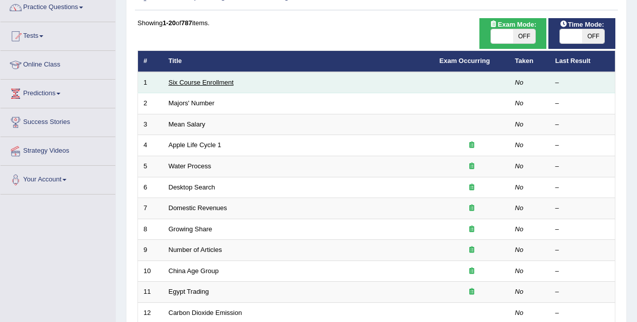
click at [208, 86] on link "Six Course Enrollment" at bounding box center [201, 83] width 65 height 8
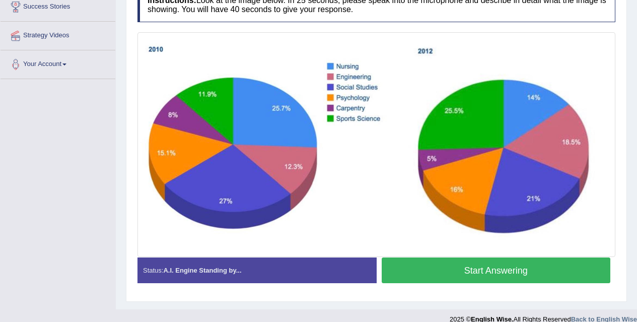
scroll to position [208, 0]
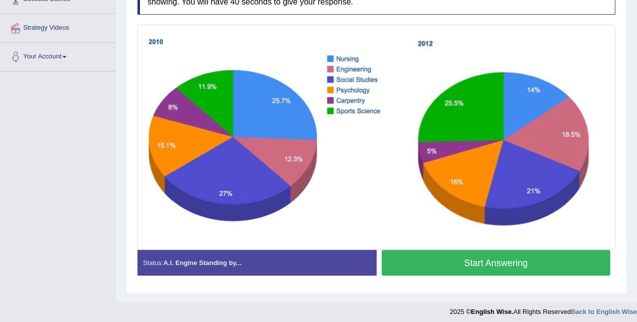
click at [509, 261] on button "Start Answering" at bounding box center [496, 263] width 229 height 26
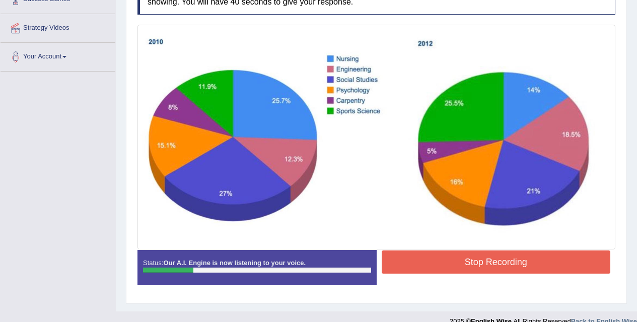
click at [509, 261] on button "Stop Recording" at bounding box center [496, 261] width 229 height 23
